Goal: Navigation & Orientation: Find specific page/section

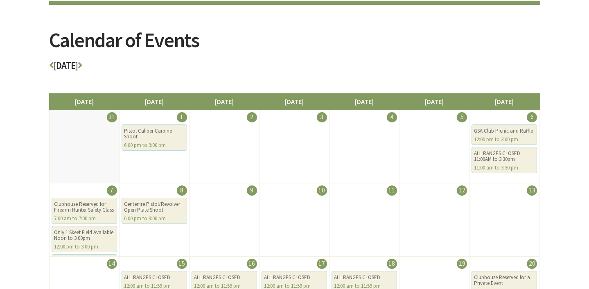
scroll to position [52, 0]
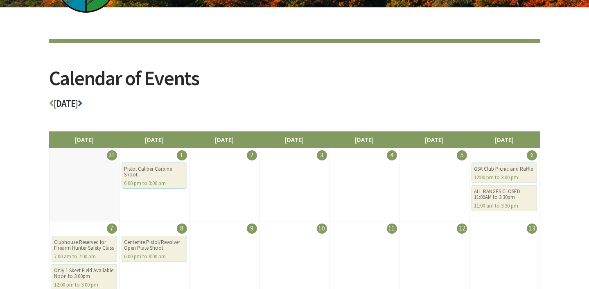
click at [82, 101] on icon at bounding box center [80, 103] width 5 height 9
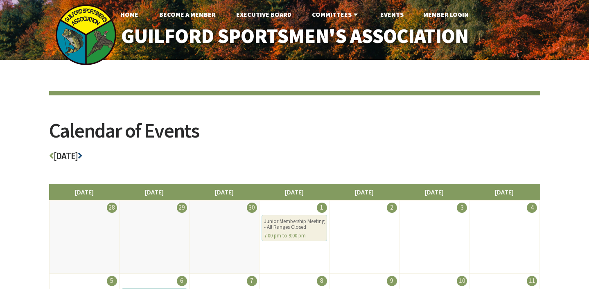
click at [82, 155] on icon at bounding box center [80, 155] width 5 height 9
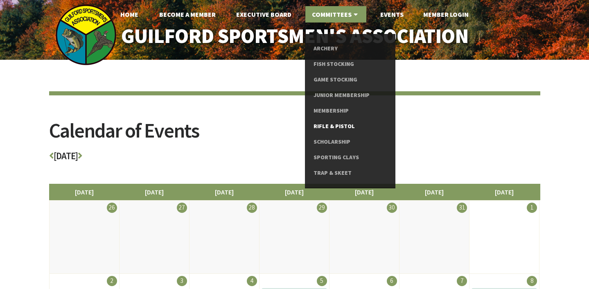
click at [339, 124] on link "Rifle & Pistol" at bounding box center [350, 127] width 73 height 16
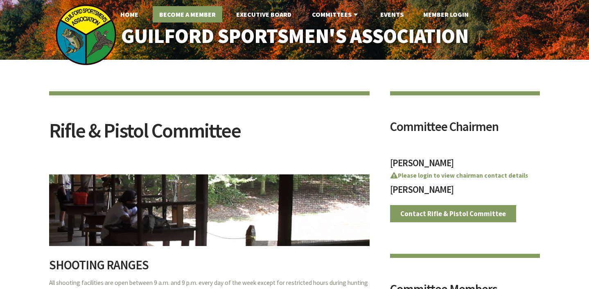
click at [213, 14] on link "Become A Member" at bounding box center [188, 14] width 70 height 16
